Goal: Check status

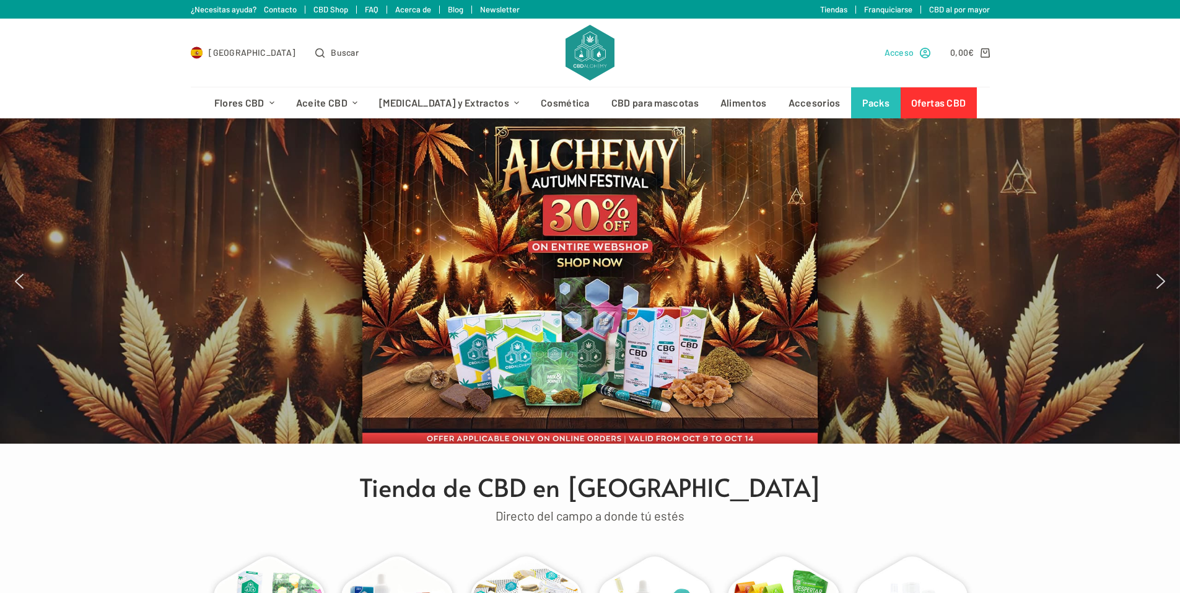
click at [910, 52] on span "Acceso" at bounding box center [900, 52] width 30 height 14
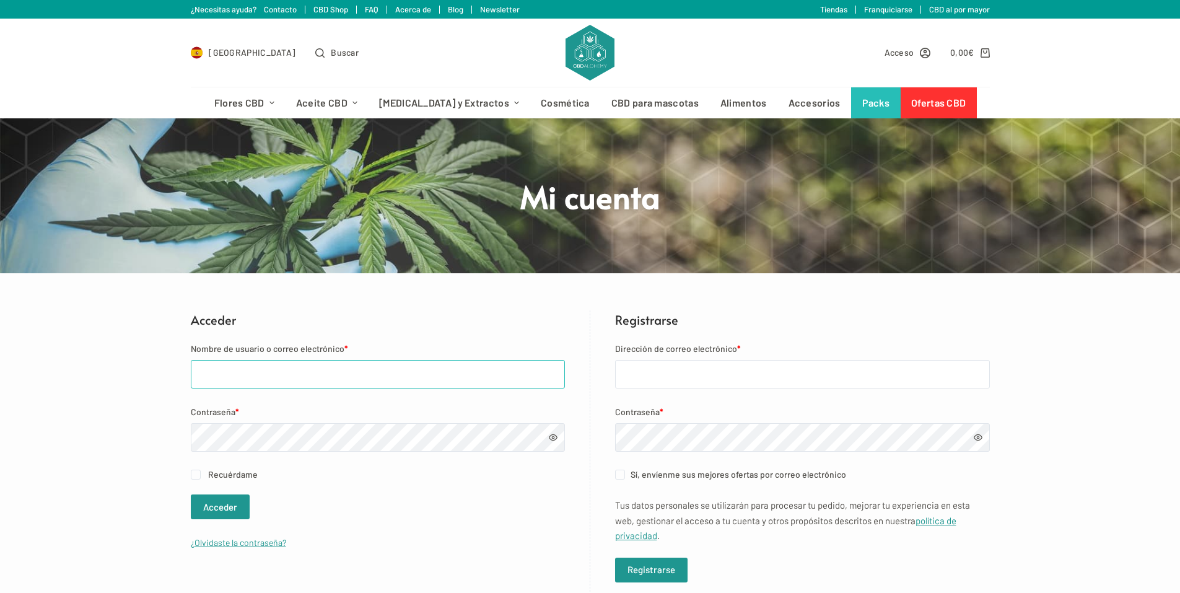
click at [260, 377] on input "Nombre de usuario o correo electrónico *" at bounding box center [378, 374] width 374 height 28
type input "genesix1980@gmail.com"
click at [202, 507] on button "Acceder" at bounding box center [220, 506] width 59 height 25
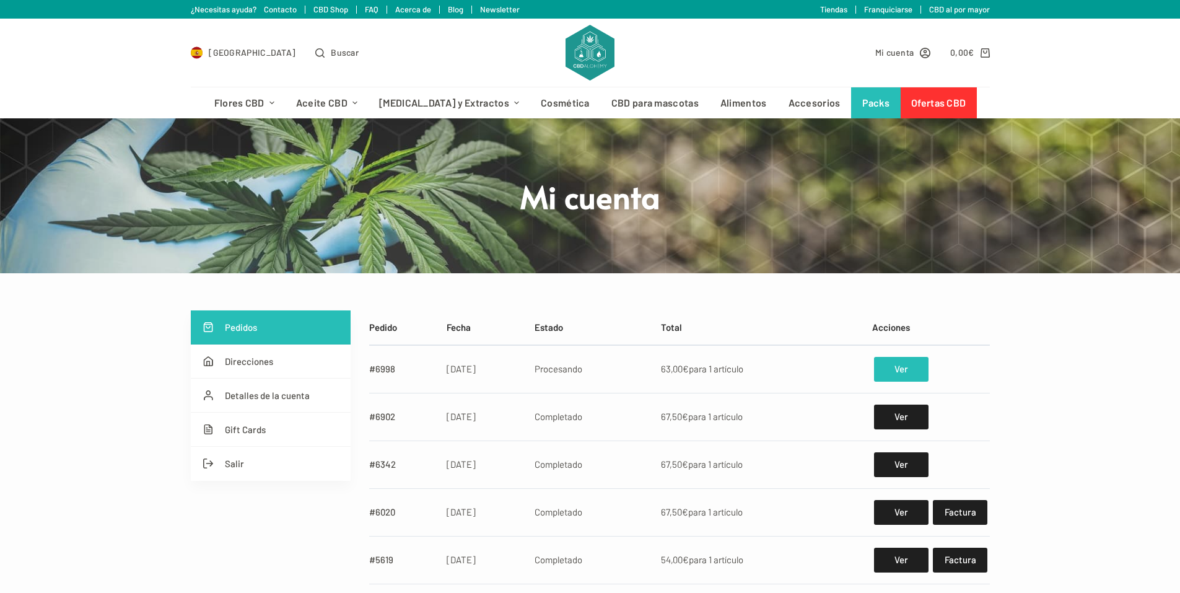
click at [901, 365] on link "Ver" at bounding box center [901, 369] width 54 height 25
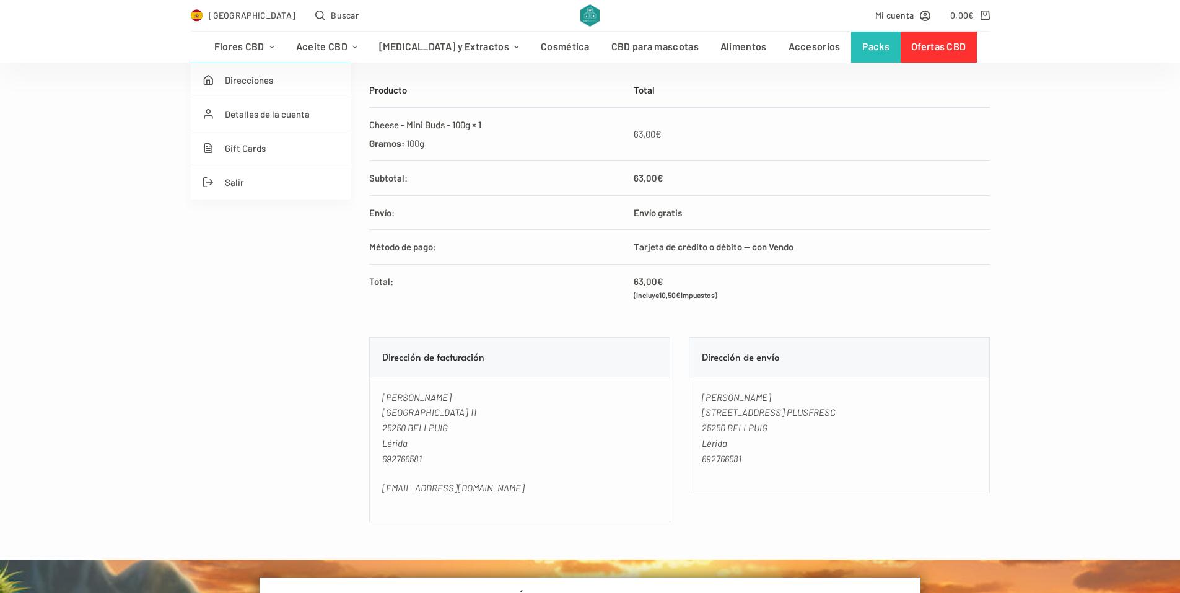
scroll to position [124, 0]
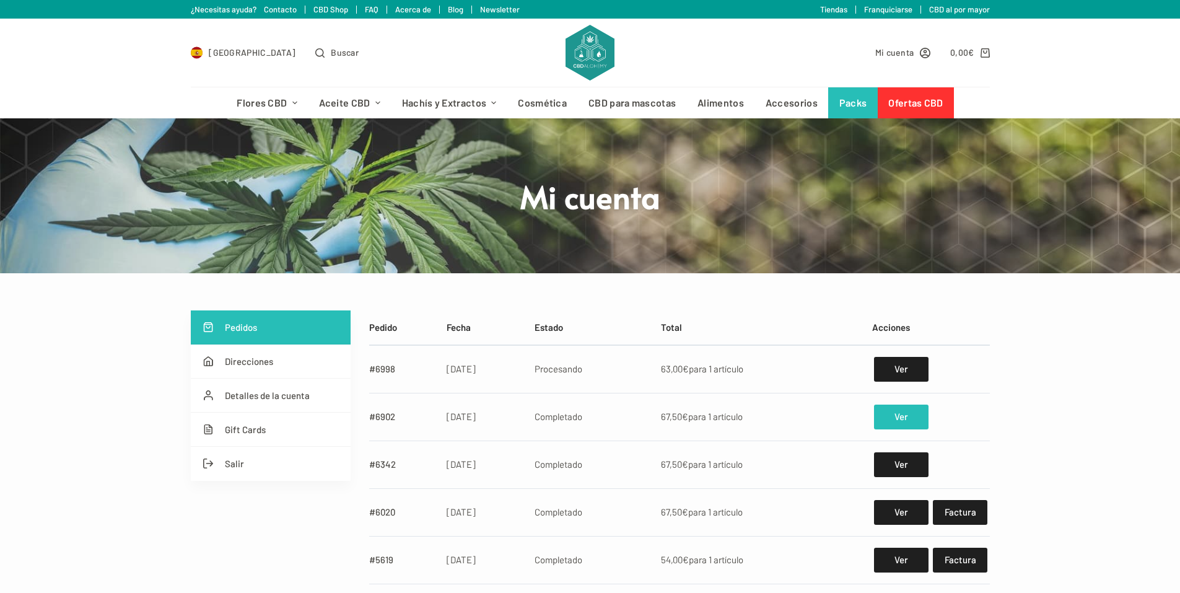
click at [896, 415] on link "Ver" at bounding box center [901, 416] width 54 height 25
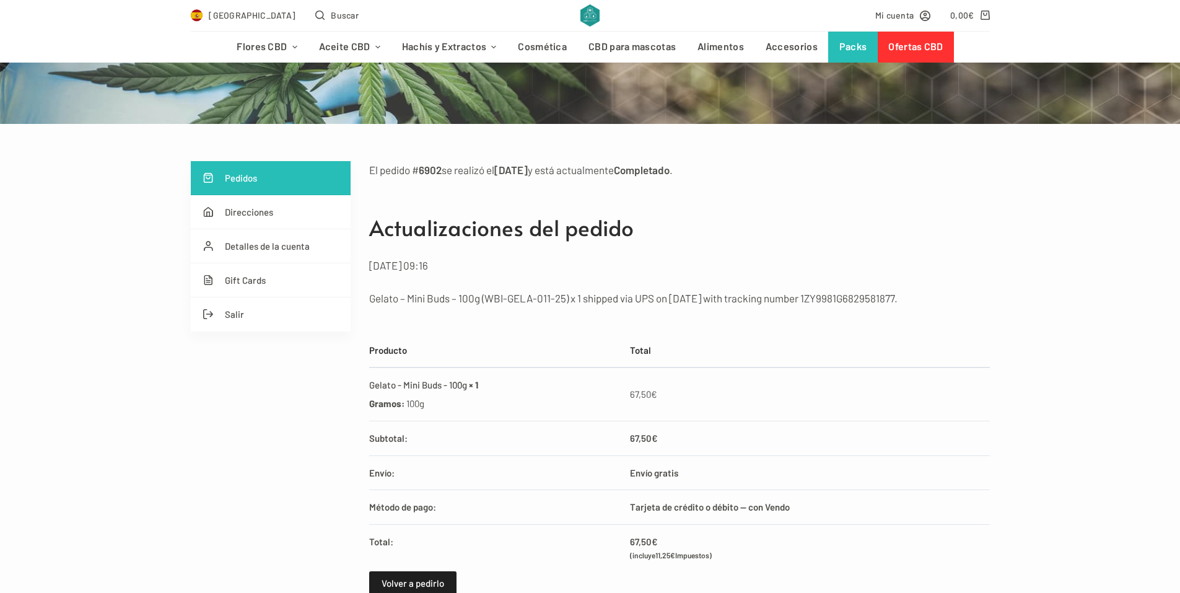
scroll to position [124, 0]
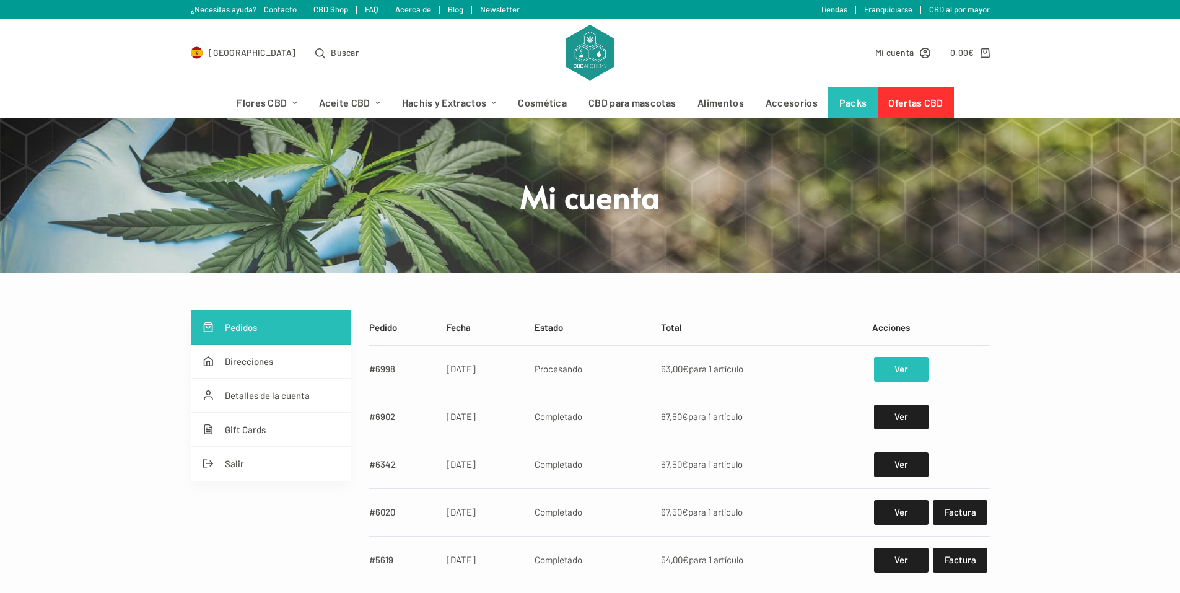
click at [886, 367] on link "Ver" at bounding box center [901, 369] width 54 height 25
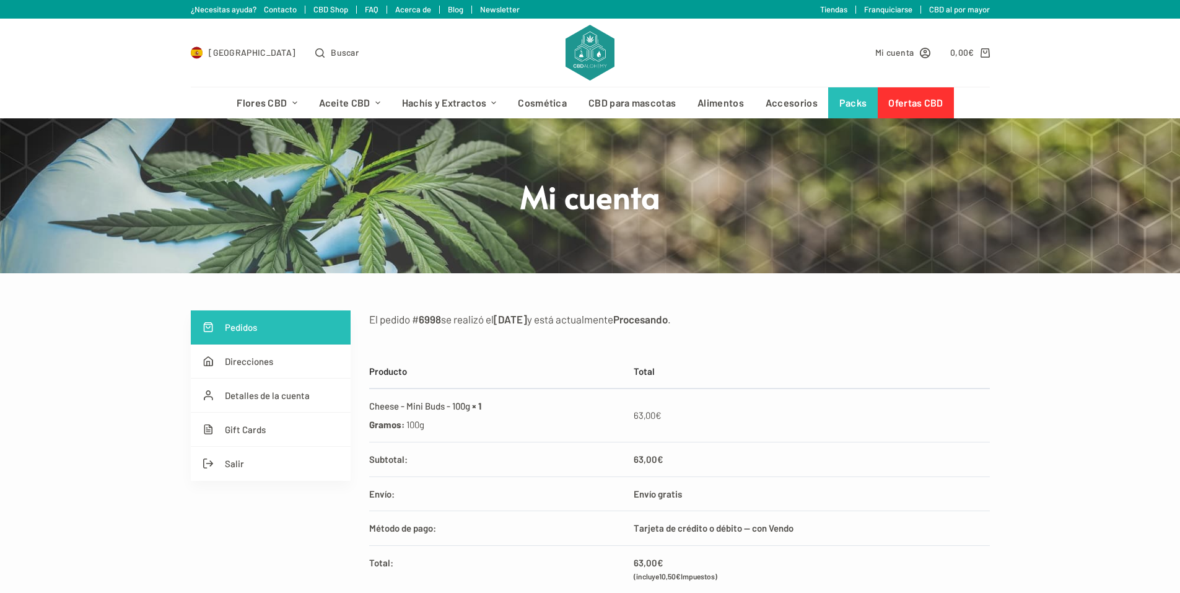
click at [832, 2] on div "Tiendas Franquiciarse CBD al por mayor" at bounding box center [834, 9] width 312 height 19
click at [835, 7] on link "Tiendas" at bounding box center [833, 9] width 27 height 10
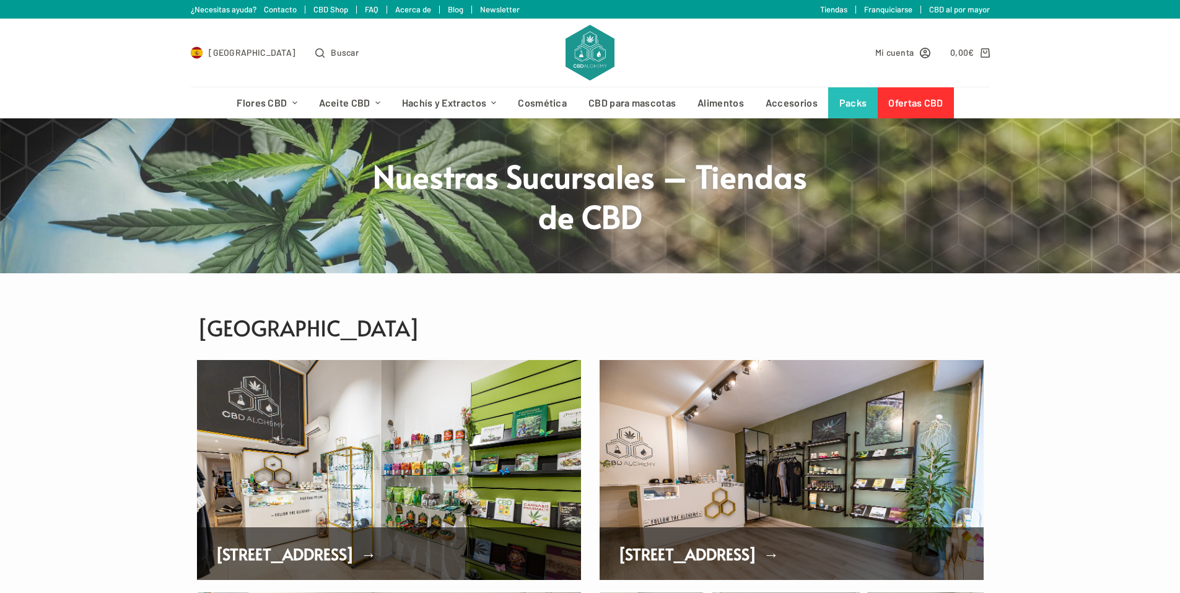
click at [892, 11] on link "Franquiciarse" at bounding box center [888, 9] width 48 height 10
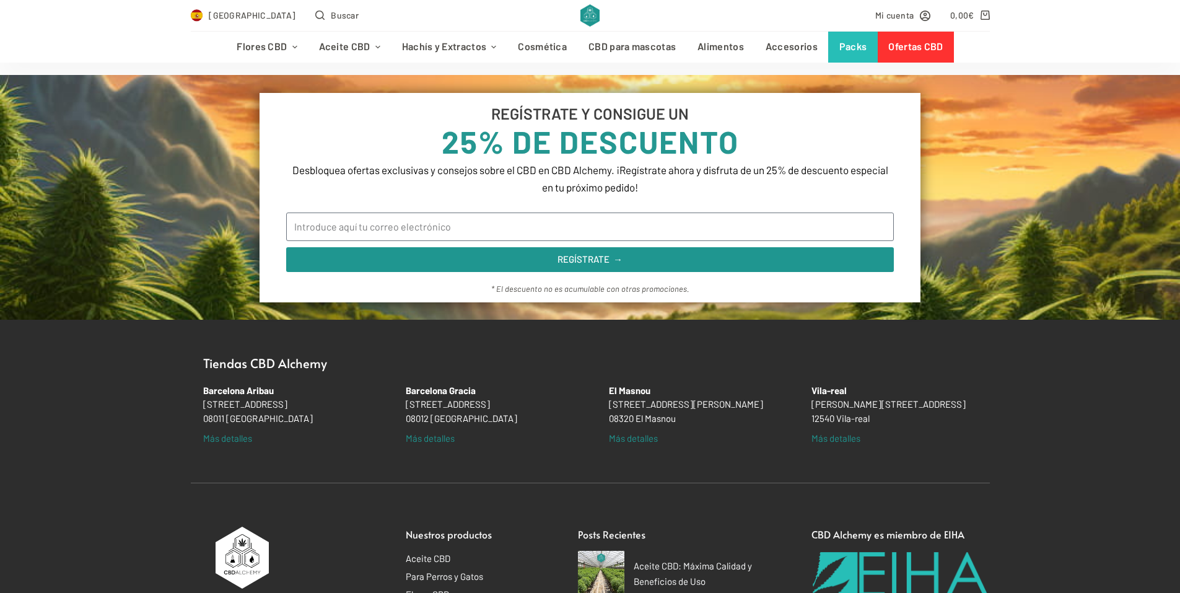
scroll to position [2849, 0]
